Goal: Task Accomplishment & Management: Manage account settings

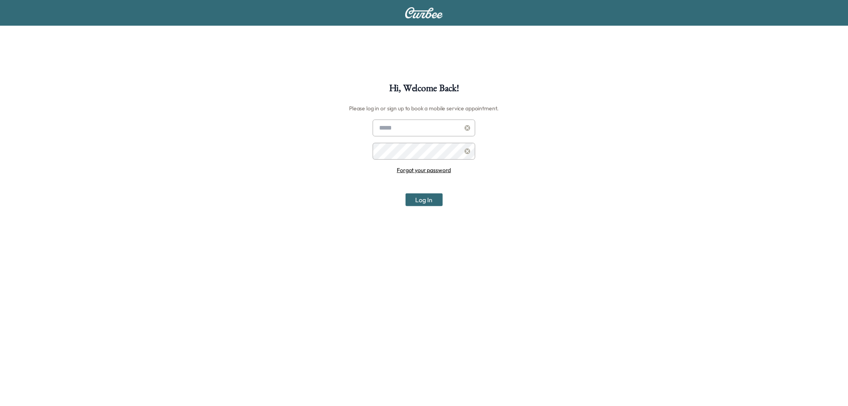
type input "**********"
click at [398, 122] on input "**********" at bounding box center [424, 127] width 103 height 17
drag, startPoint x: 366, startPoint y: 206, endPoint x: 369, endPoint y: 202, distance: 4.9
click at [366, 206] on div "**********" at bounding box center [424, 286] width 848 height 406
drag, startPoint x: 412, startPoint y: 196, endPoint x: 418, endPoint y: 198, distance: 7.0
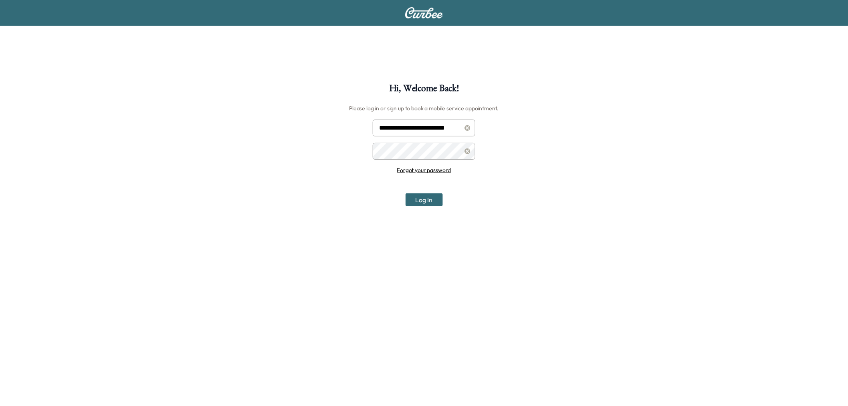
click at [414, 197] on button "Log In" at bounding box center [424, 199] width 37 height 13
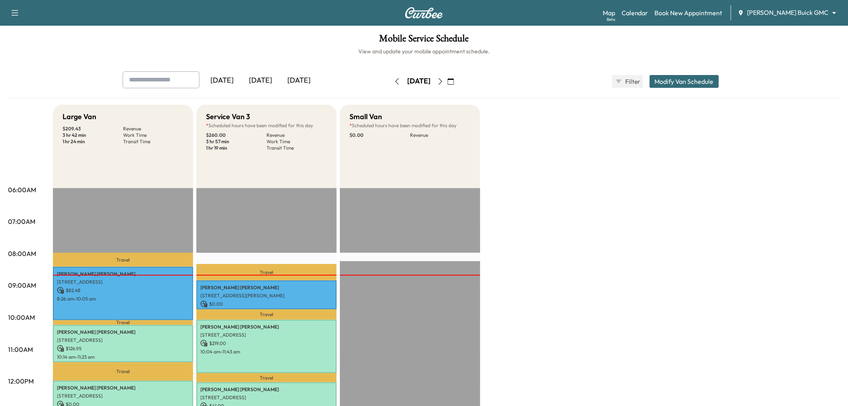
click at [444, 81] on icon "button" at bounding box center [440, 81] width 6 height 6
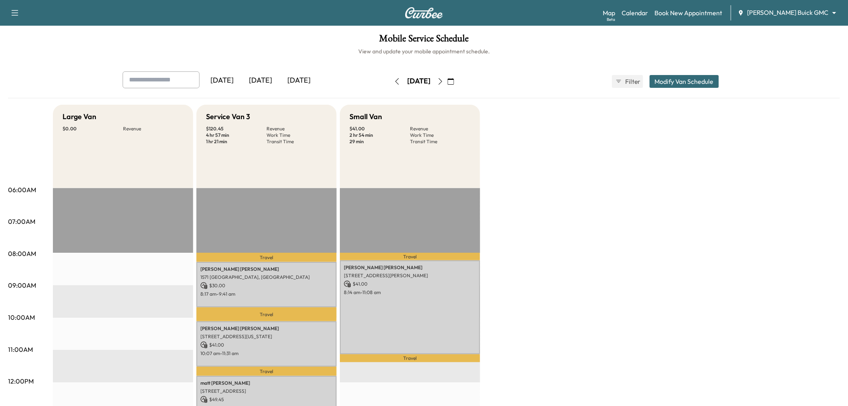
click at [444, 82] on icon "button" at bounding box center [440, 81] width 6 height 6
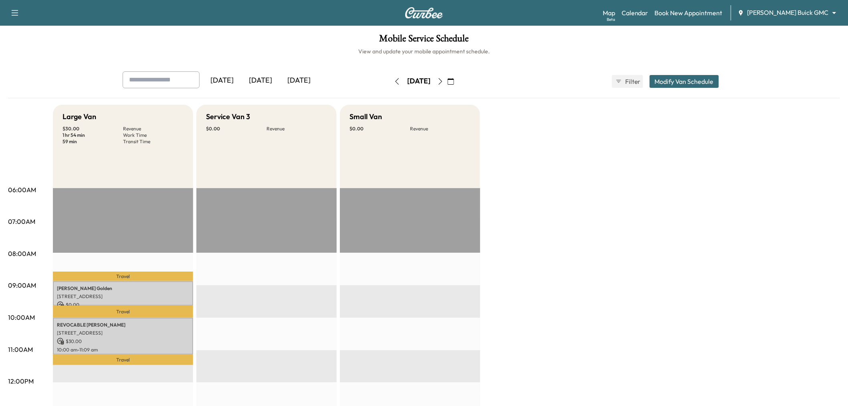
click at [444, 82] on icon "button" at bounding box center [440, 81] width 6 height 6
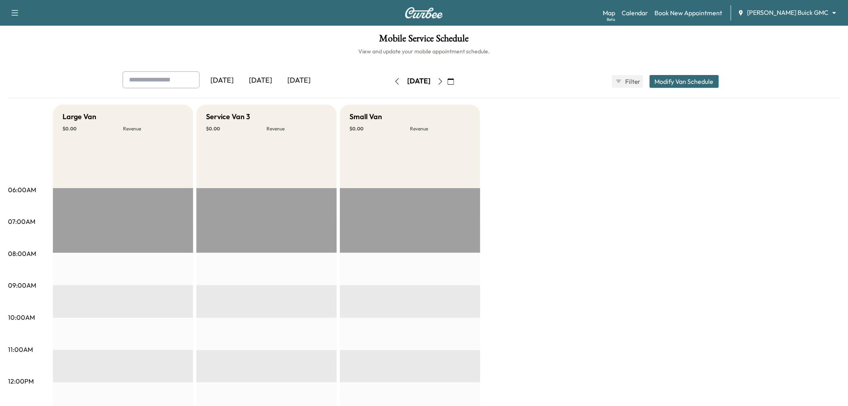
click at [444, 82] on icon "button" at bounding box center [440, 81] width 6 height 6
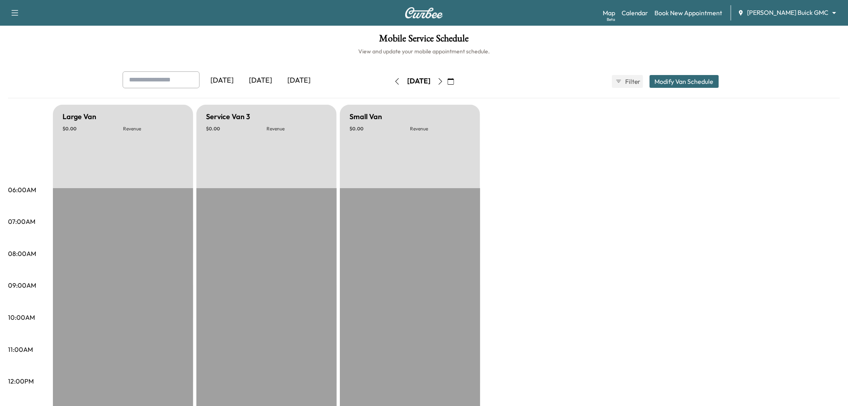
click at [447, 81] on button "button" at bounding box center [441, 81] width 14 height 13
click at [444, 79] on icon "button" at bounding box center [440, 81] width 6 height 6
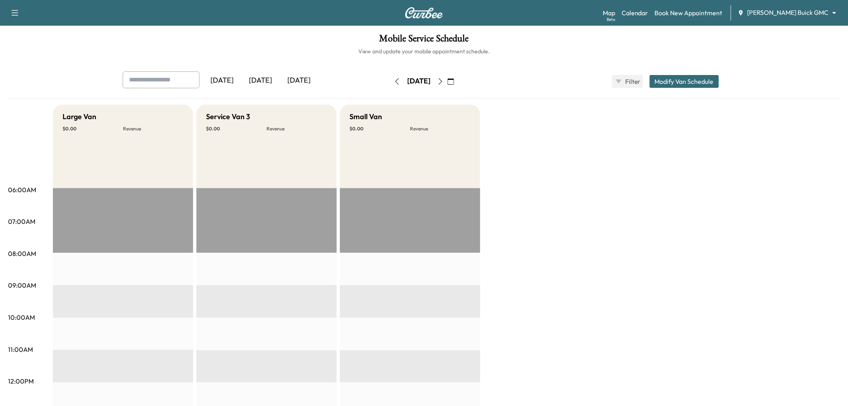
click at [257, 83] on div "[DATE]" at bounding box center [260, 80] width 38 height 18
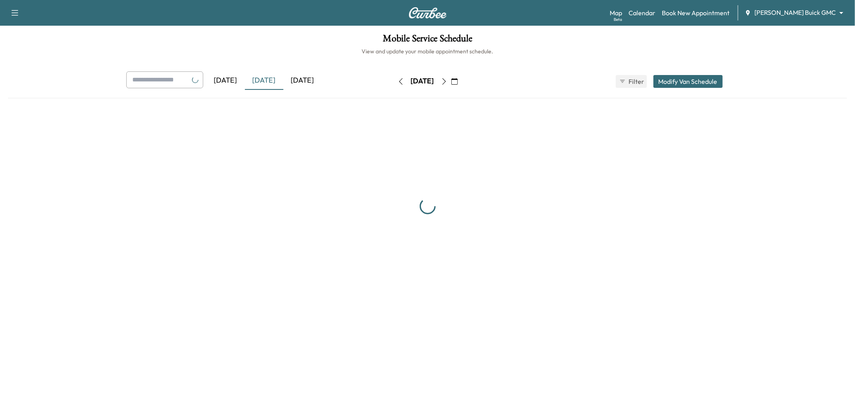
click at [287, 81] on div "[DATE]" at bounding box center [302, 80] width 38 height 18
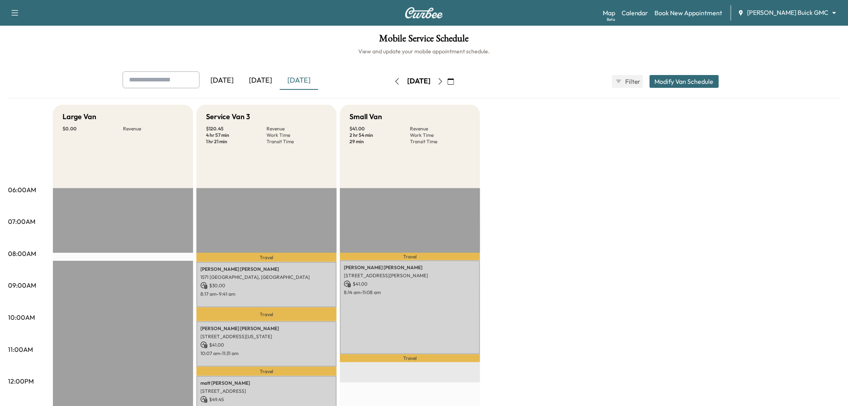
click at [499, 202] on div "Large Van $ 0.00 Revenue EST Start Service Van 3 $ 120.45 Revenue 4 hr 57 min W…" at bounding box center [446, 405] width 787 height 601
click at [675, 206] on div "Large Van $ 0.00 Revenue EST Start Service Van 3 $ 120.45 Revenue 4 hr 57 min W…" at bounding box center [446, 405] width 787 height 601
click at [264, 77] on div "[DATE]" at bounding box center [260, 80] width 38 height 18
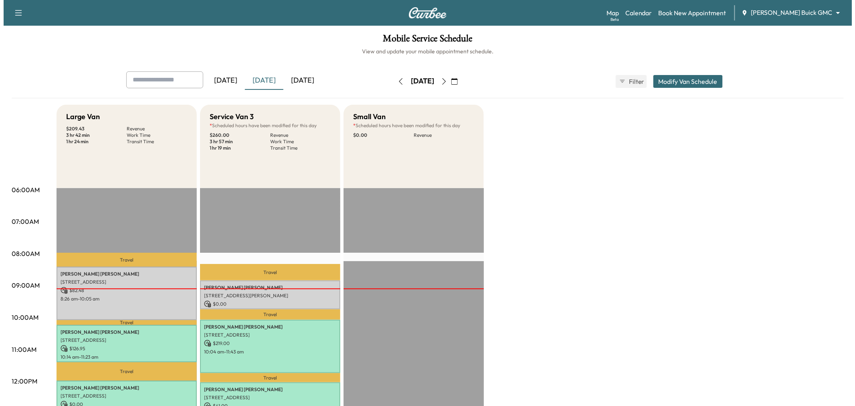
scroll to position [44, 0]
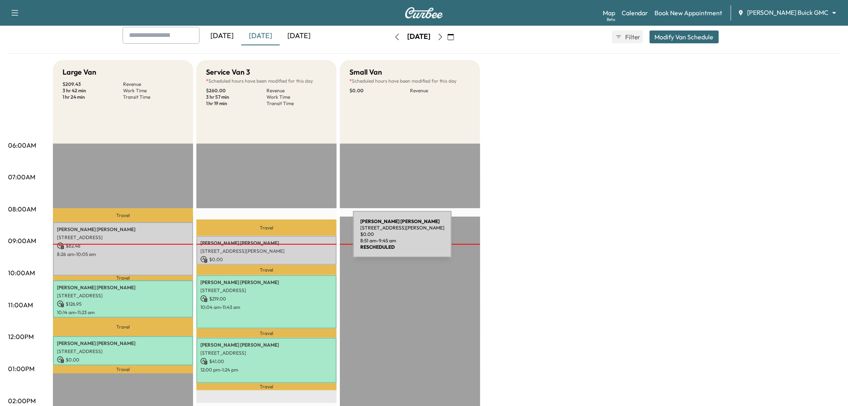
click at [296, 257] on p "$ 0.00" at bounding box center [266, 259] width 132 height 7
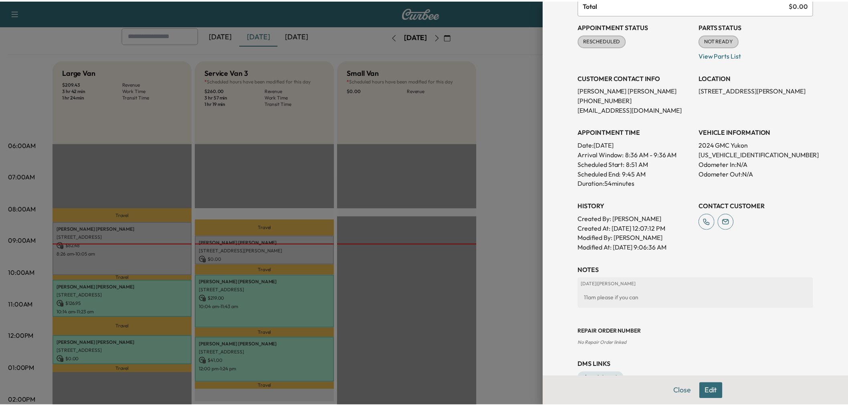
scroll to position [112, 0]
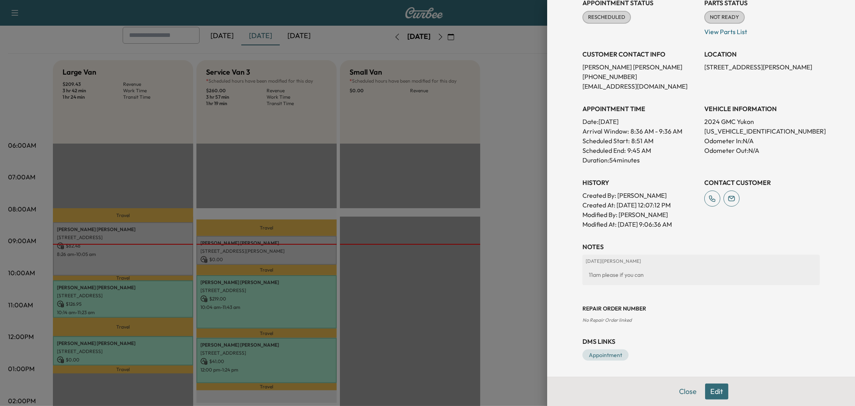
click at [523, 294] on div at bounding box center [427, 203] width 855 height 406
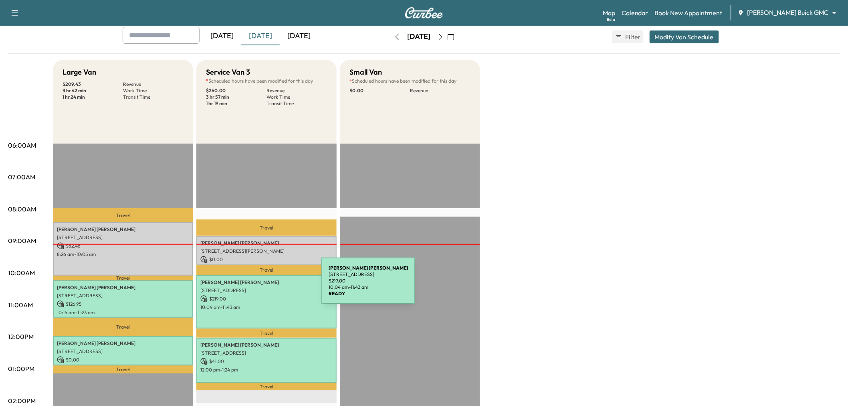
scroll to position [0, 0]
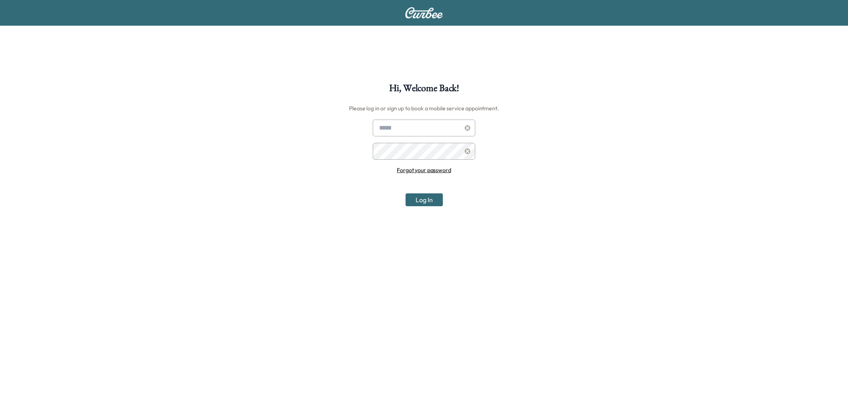
scroll to position [44, 0]
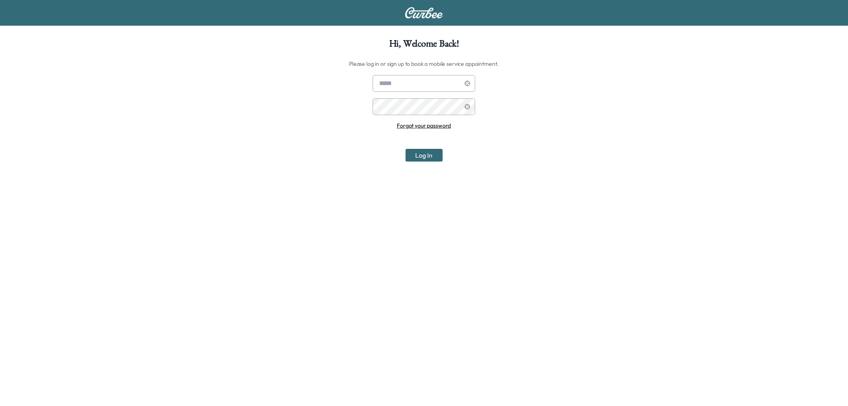
type input "**********"
click at [430, 150] on button "Log In" at bounding box center [424, 155] width 37 height 13
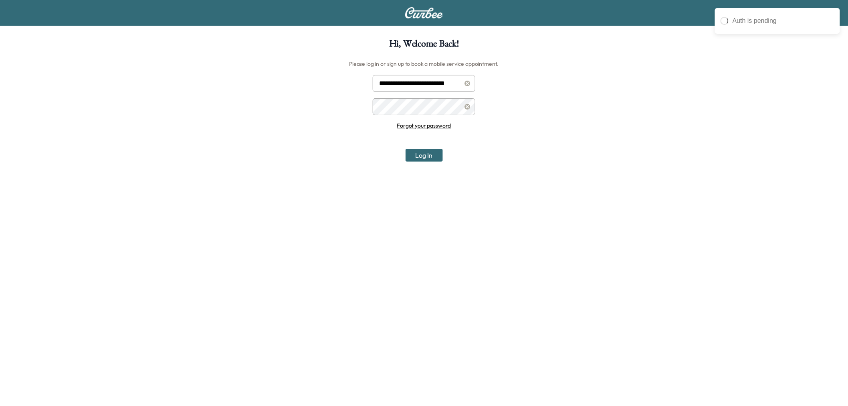
scroll to position [0, 0]
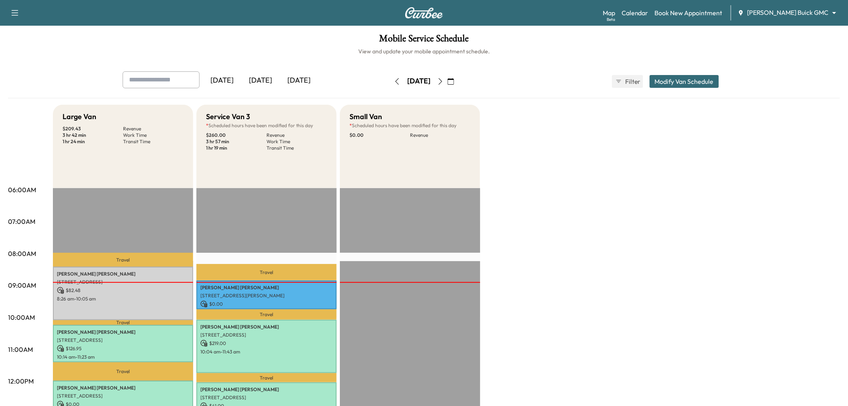
click at [812, 13] on body "Support Log Out Map Beta Calendar Book New Appointment [PERSON_NAME] Buick GMC …" at bounding box center [424, 203] width 848 height 406
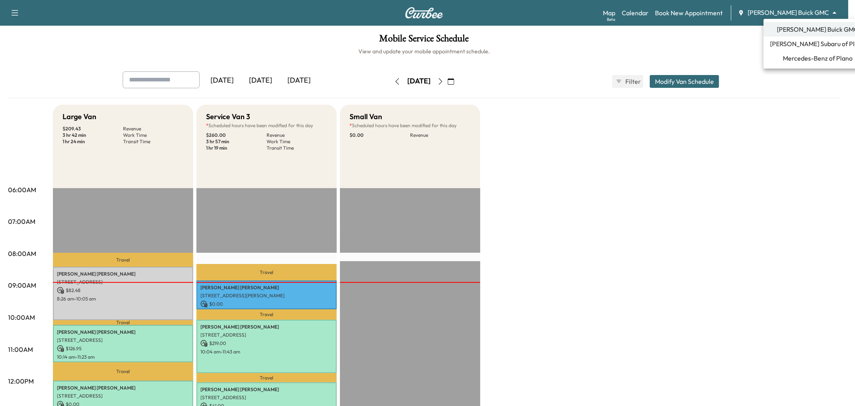
click at [797, 58] on span "Mercedes-Benz of Plano" at bounding box center [818, 58] width 70 height 10
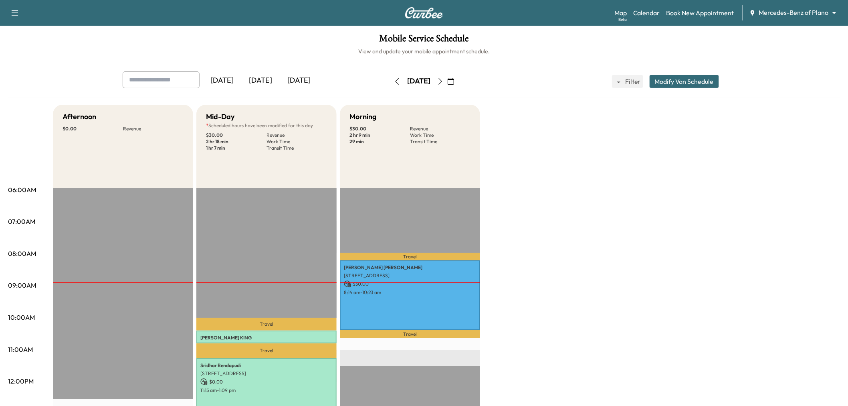
click at [444, 80] on icon "button" at bounding box center [440, 81] width 6 height 6
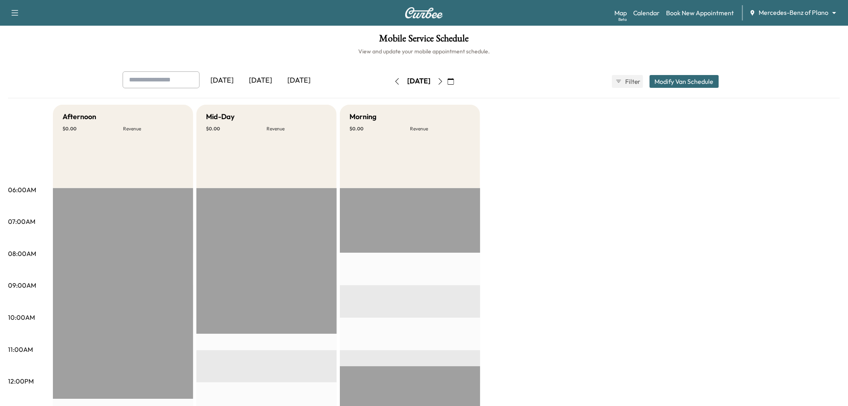
click at [454, 78] on icon "button" at bounding box center [451, 81] width 6 height 6
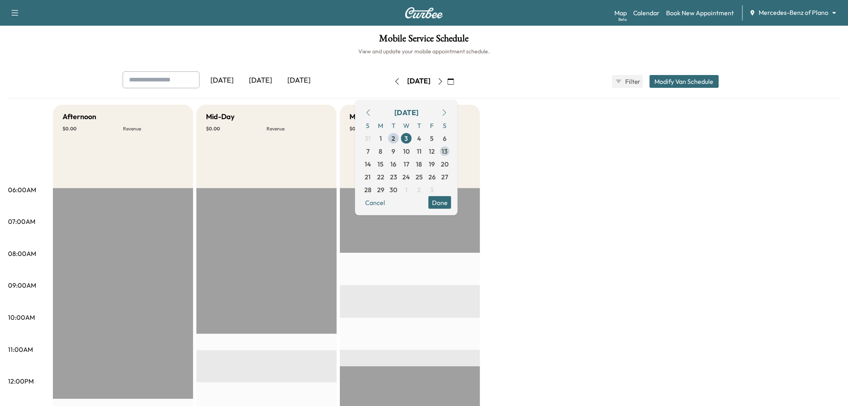
drag, startPoint x: 466, startPoint y: 150, endPoint x: 467, endPoint y: 155, distance: 5.3
click at [438, 150] on span "12" at bounding box center [432, 150] width 13 height 13
click at [451, 200] on button "Done" at bounding box center [439, 202] width 23 height 13
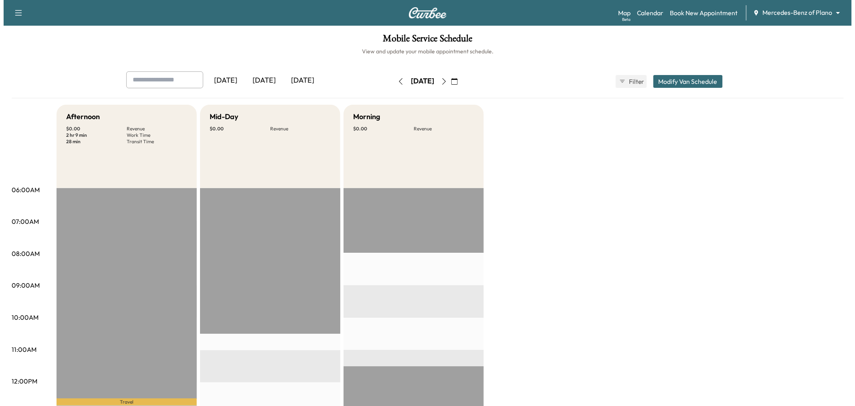
scroll to position [222, 0]
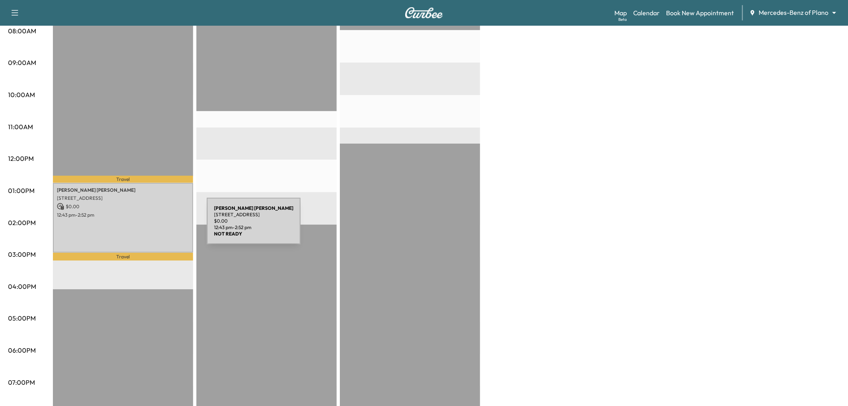
click at [145, 226] on div "[PERSON_NAME] [STREET_ADDRESS] $ 0.00 12:43 pm - 2:52 pm" at bounding box center [123, 218] width 140 height 70
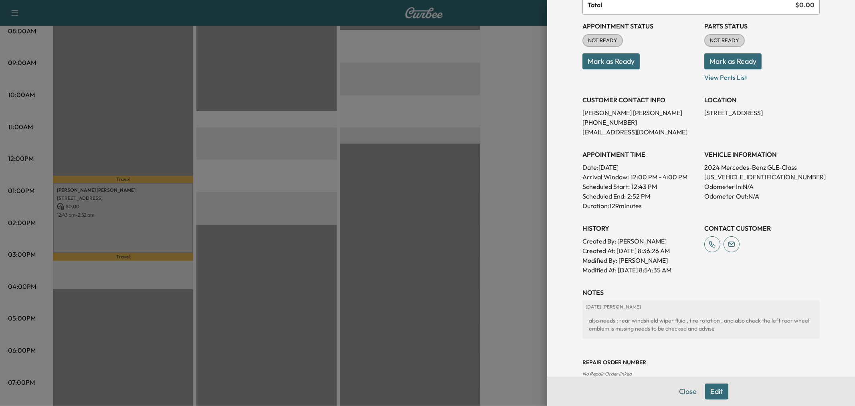
scroll to position [133, 0]
